Goal: Navigation & Orientation: Find specific page/section

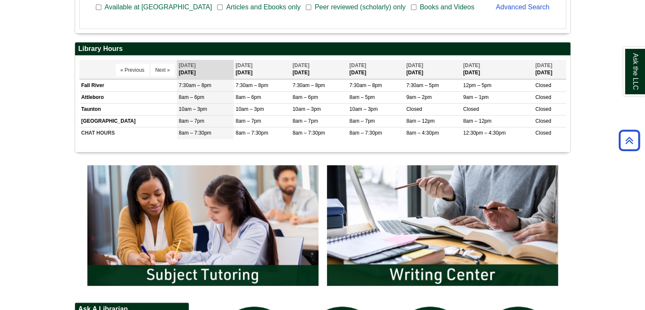
scroll to position [382, 0]
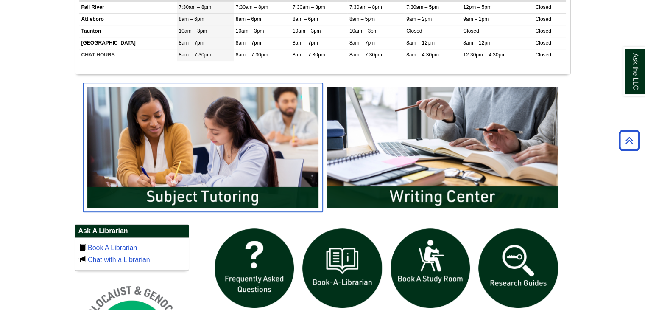
click at [224, 152] on img "slideshow" at bounding box center [203, 147] width 240 height 129
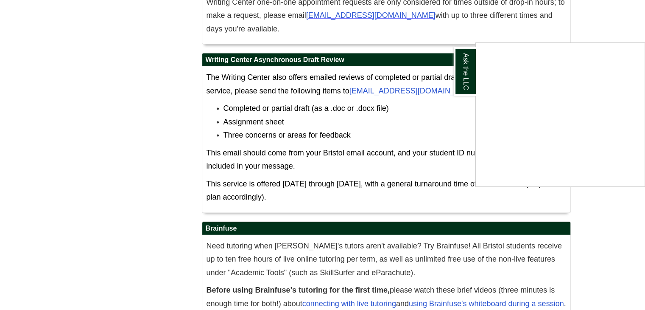
scroll to position [4921, 0]
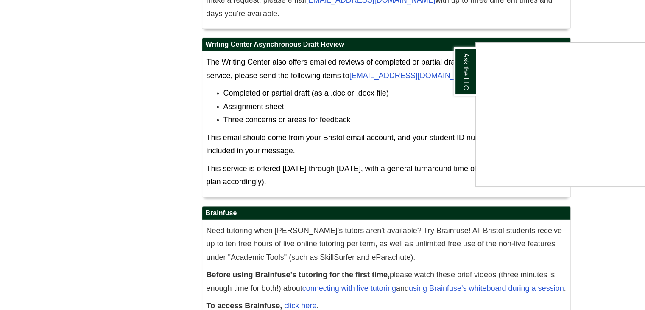
click at [604, 30] on div "Ask the LLC" at bounding box center [322, 155] width 645 height 310
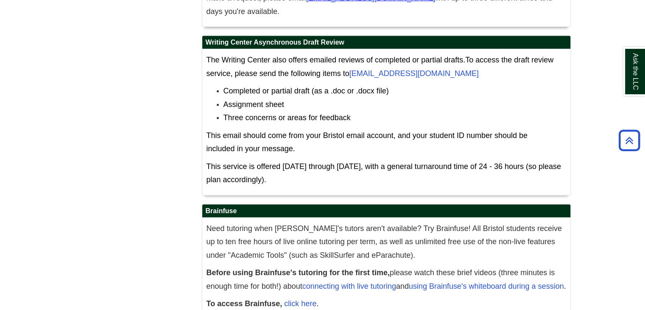
scroll to position [4924, 0]
